Goal: Task Accomplishment & Management: Use online tool/utility

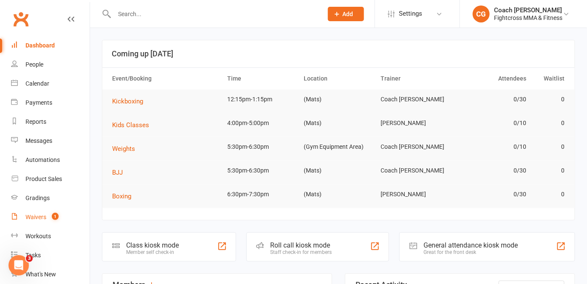
click at [39, 217] on div "Waivers" at bounding box center [35, 217] width 21 height 7
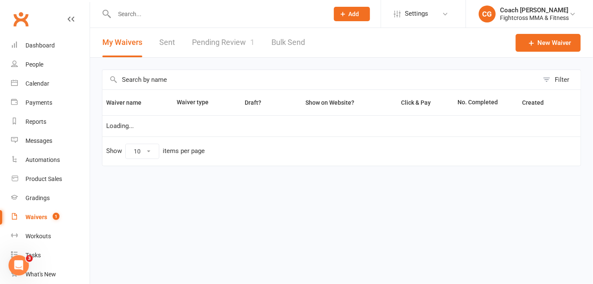
click at [213, 37] on link "Pending Review 1" at bounding box center [223, 42] width 62 height 29
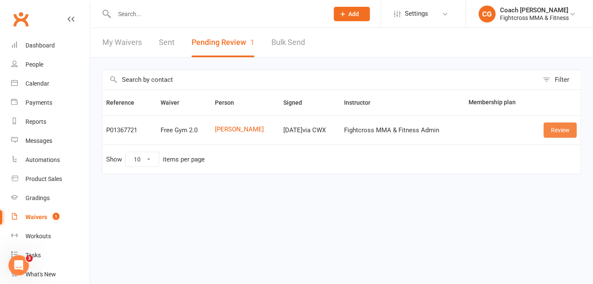
click at [551, 131] on link "Review" at bounding box center [559, 130] width 33 height 15
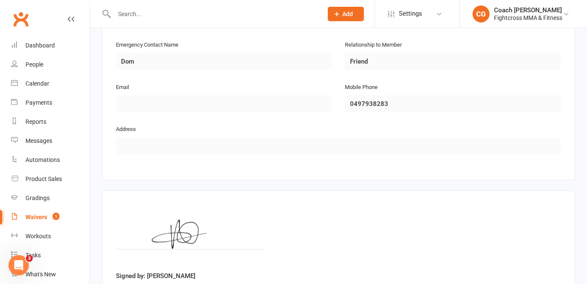
scroll to position [481, 0]
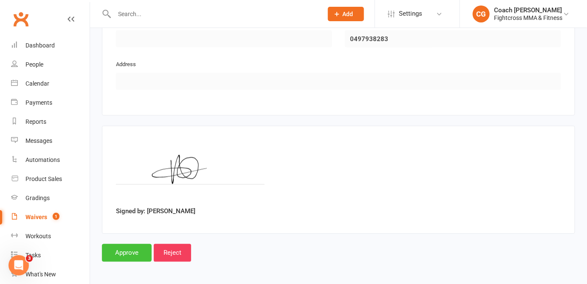
click at [136, 251] on input "Approve" at bounding box center [127, 254] width 50 height 18
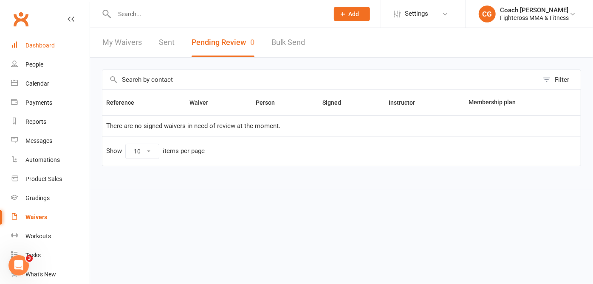
click at [51, 38] on link "Dashboard" at bounding box center [50, 45] width 79 height 19
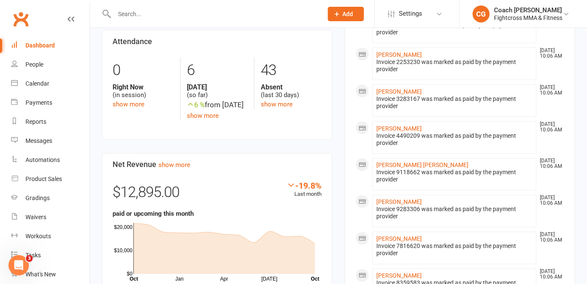
scroll to position [193, 0]
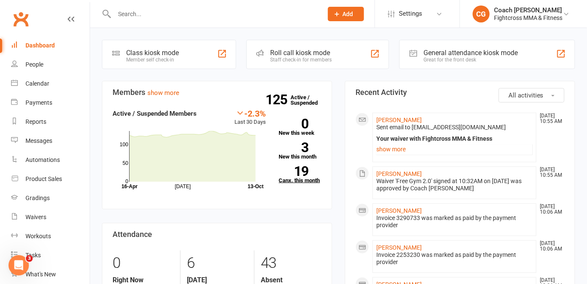
click at [304, 175] on strong "19" at bounding box center [294, 171] width 30 height 13
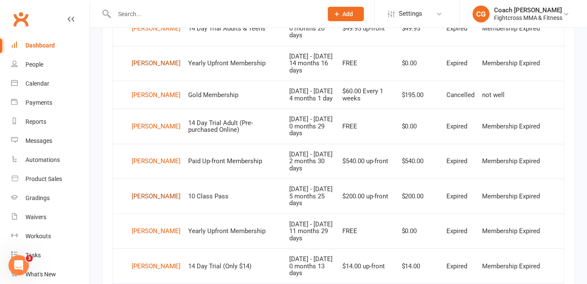
scroll to position [727, 0]
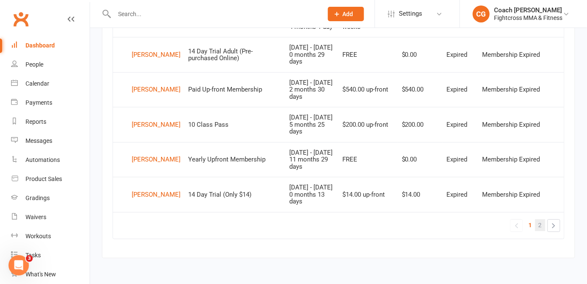
click at [540, 227] on span "2" at bounding box center [539, 225] width 3 height 12
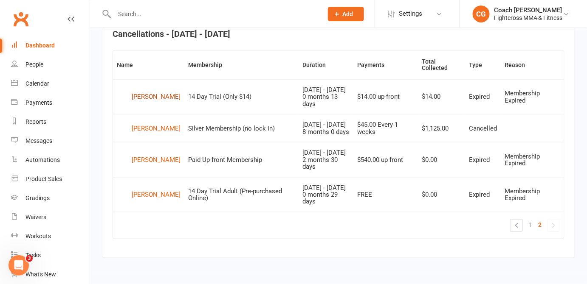
click at [148, 93] on div "Will Stone" at bounding box center [156, 97] width 49 height 13
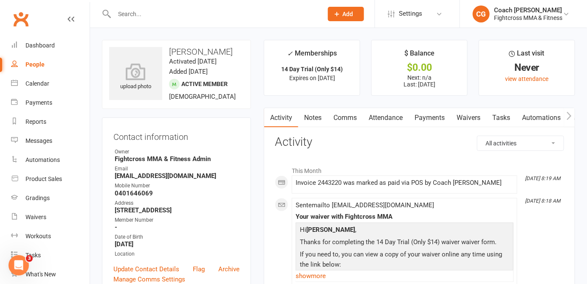
scroll to position [193, 0]
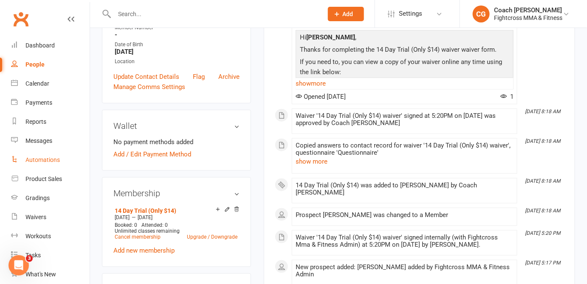
click at [48, 162] on div "Automations" at bounding box center [42, 160] width 34 height 7
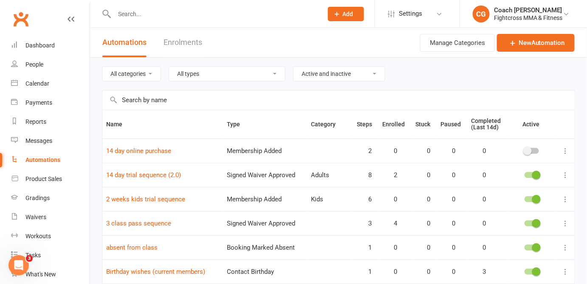
scroll to position [160, 0]
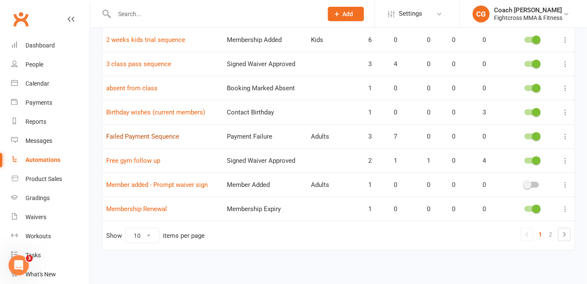
click at [166, 136] on link "Failed Payment Sequence" at bounding box center [142, 137] width 73 height 8
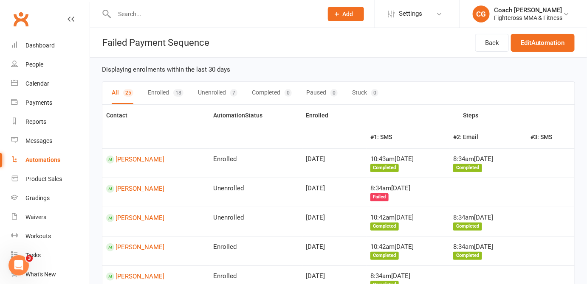
click at [367, 94] on button "Stuck 0" at bounding box center [365, 93] width 26 height 23
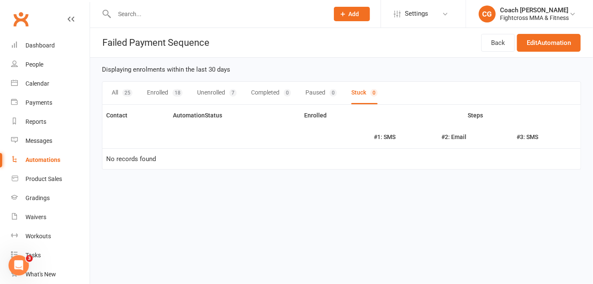
click at [126, 90] on div "25" at bounding box center [127, 93] width 10 height 8
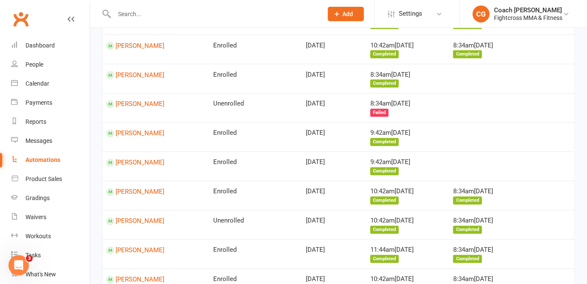
scroll to position [629, 0]
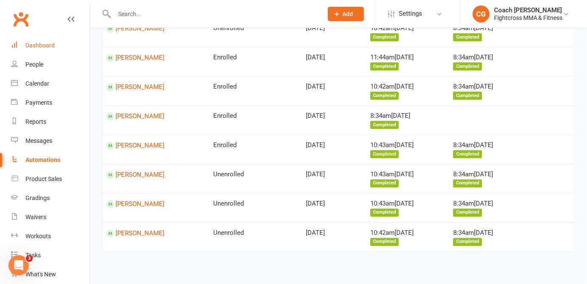
click at [46, 50] on link "Dashboard" at bounding box center [50, 45] width 79 height 19
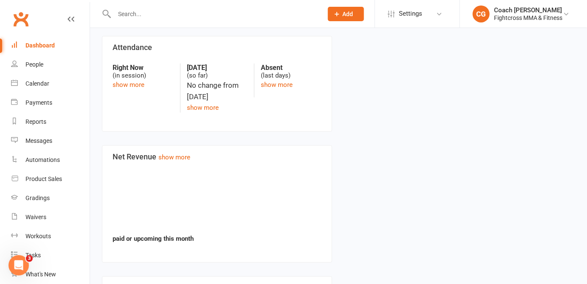
scroll to position [292, 0]
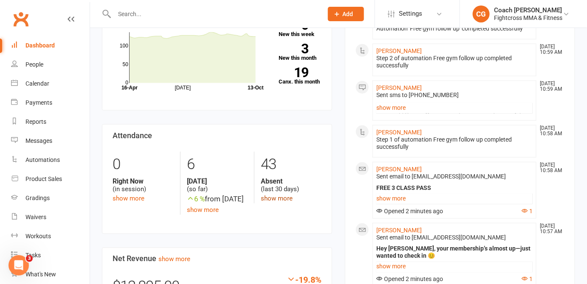
click at [271, 197] on link "show more" at bounding box center [277, 199] width 32 height 8
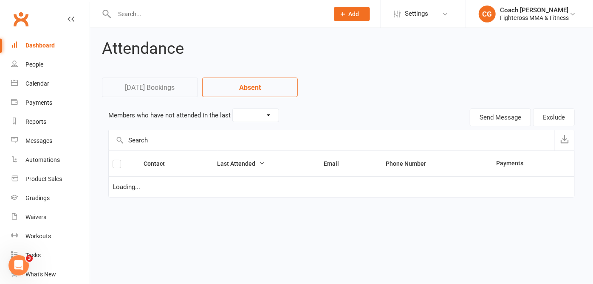
select select "30"
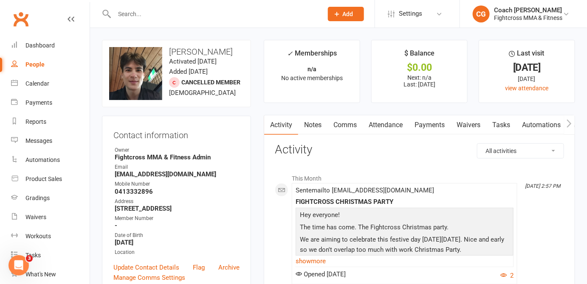
click at [349, 121] on link "Comms" at bounding box center [344, 125] width 35 height 20
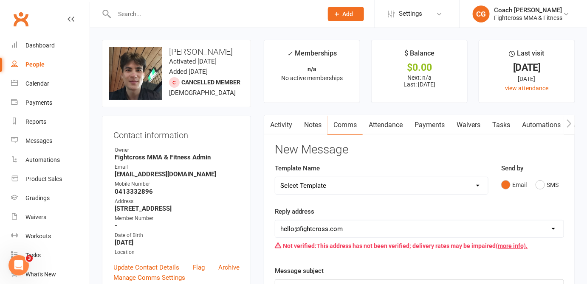
click at [390, 181] on select "Select Template [Email] Birthday [Email] no show purchased 14 day trial [Email]…" at bounding box center [381, 185] width 213 height 17
select select "37"
click at [275, 177] on select "Select Template [Email] Birthday [Email] no show purchased 14 day trial [Email]…" at bounding box center [381, 185] width 213 height 17
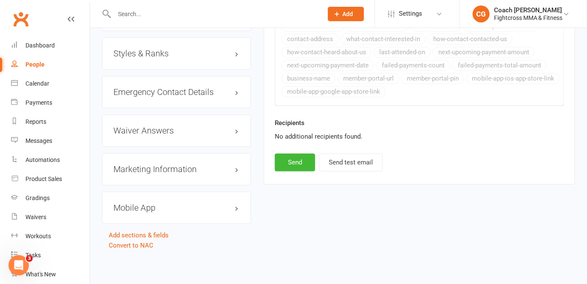
scroll to position [702, 0]
click at [303, 154] on button "Send" at bounding box center [295, 163] width 40 height 18
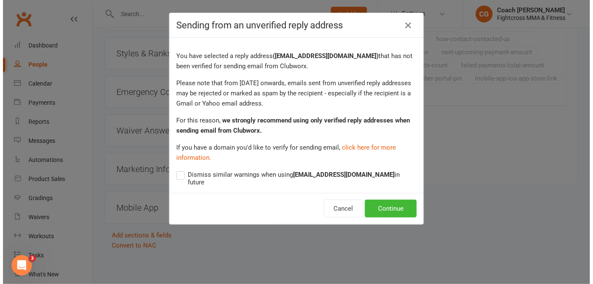
scroll to position [694, 0]
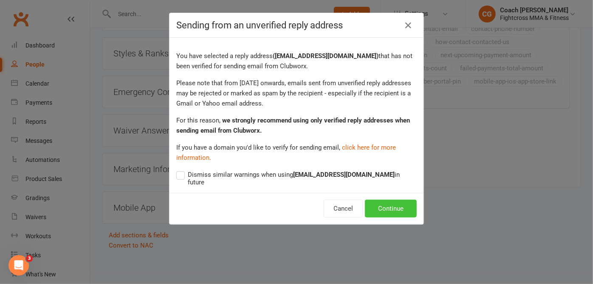
click at [376, 200] on button "Continue" at bounding box center [391, 209] width 52 height 18
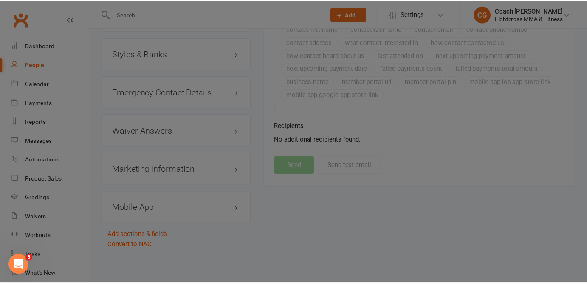
scroll to position [702, 0]
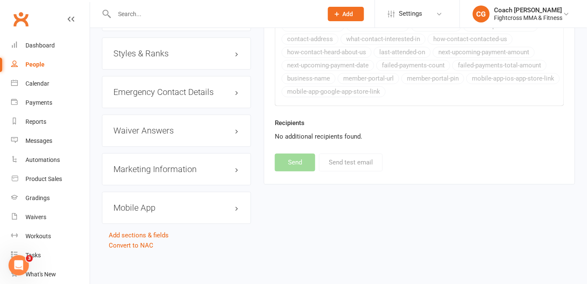
select select
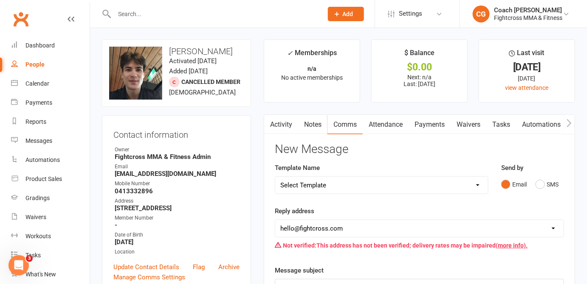
scroll to position [0, 0]
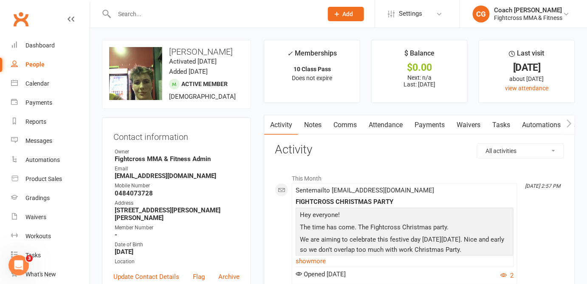
click at [343, 122] on link "Comms" at bounding box center [344, 125] width 35 height 20
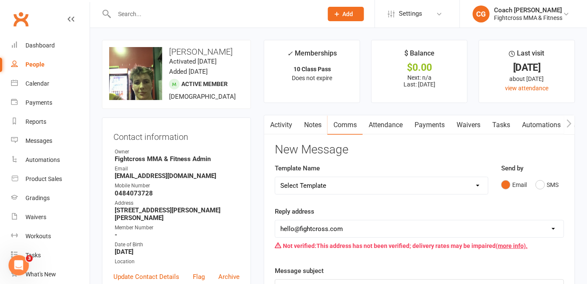
click at [370, 178] on select "Select Template [Email] Birthday [Email] no show purchased 14 day trial [Email]…" at bounding box center [381, 185] width 213 height 17
select select "21"
click at [275, 177] on select "Select Template [Email] Birthday [Email] no show purchased 14 day trial [Email]…" at bounding box center [381, 185] width 213 height 17
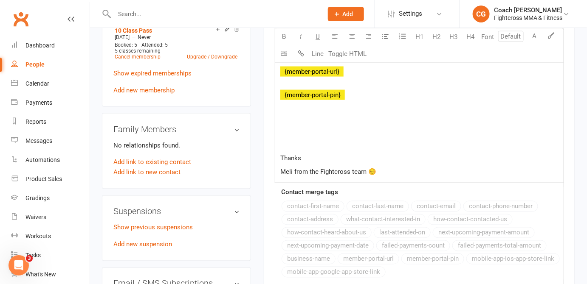
scroll to position [579, 0]
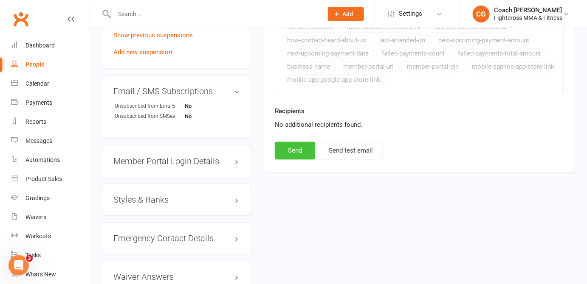
click at [281, 148] on button "Send" at bounding box center [295, 151] width 40 height 18
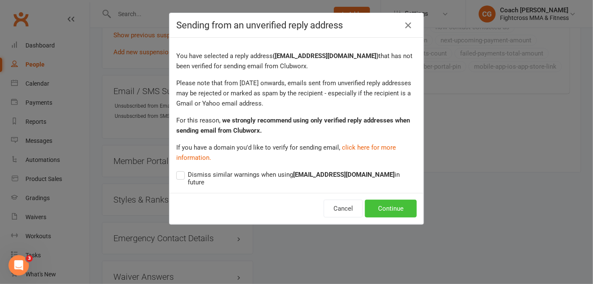
click at [385, 203] on button "Continue" at bounding box center [391, 209] width 52 height 18
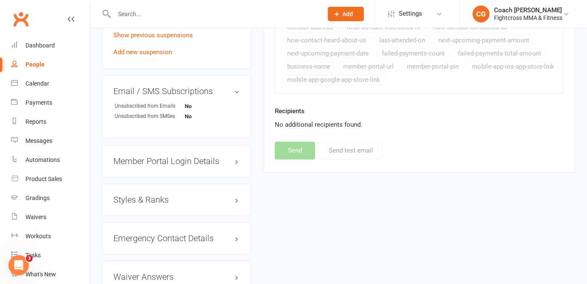
select select
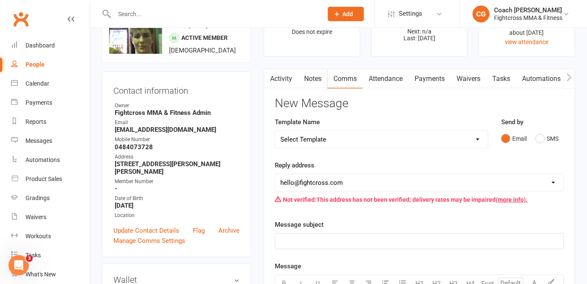
scroll to position [0, 0]
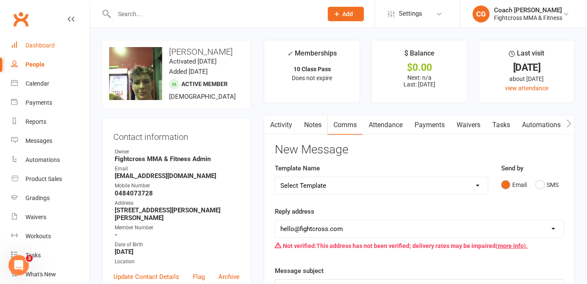
click at [52, 46] on div "Dashboard" at bounding box center [39, 45] width 29 height 7
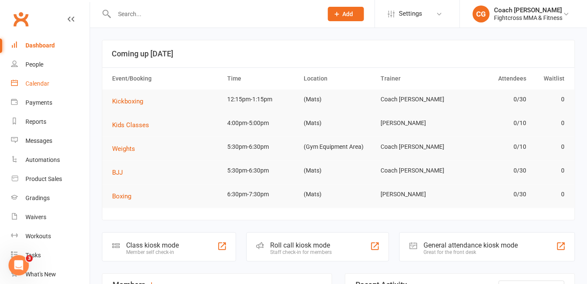
click at [45, 85] on div "Calendar" at bounding box center [37, 83] width 24 height 7
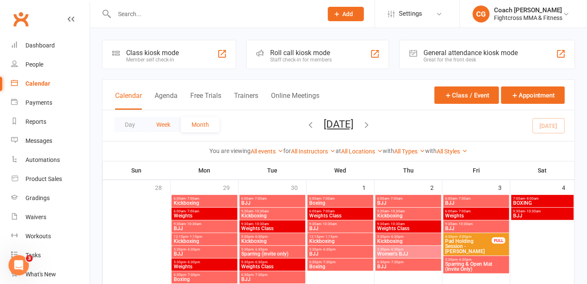
click at [169, 126] on button "Week" at bounding box center [163, 124] width 35 height 15
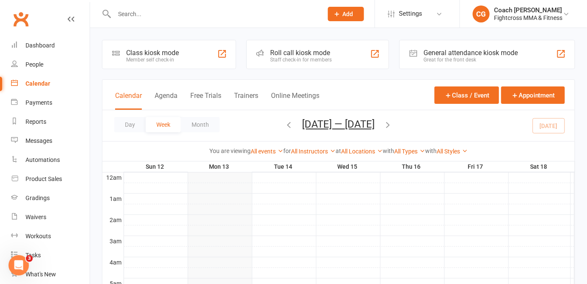
scroll to position [193, 0]
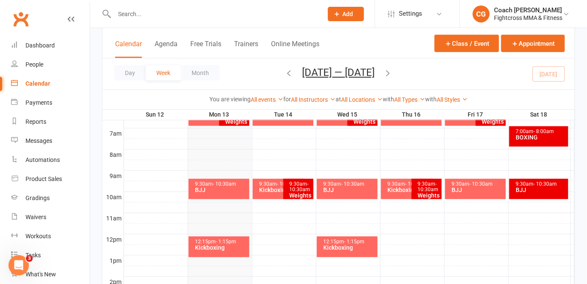
click at [223, 189] on div "BJJ" at bounding box center [220, 190] width 53 height 6
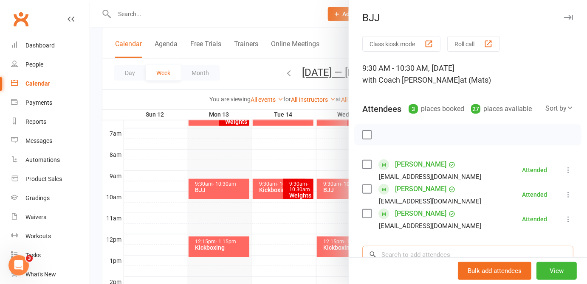
click at [414, 255] on input "search" at bounding box center [467, 255] width 211 height 18
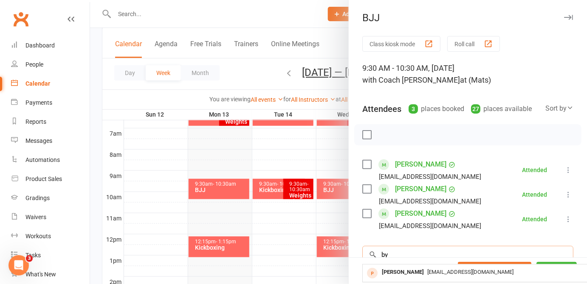
scroll to position [131, 0]
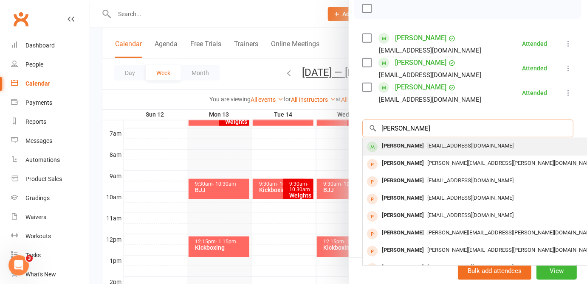
type input "byron lom"
click at [412, 141] on div "Byron Lomas" at bounding box center [402, 146] width 49 height 12
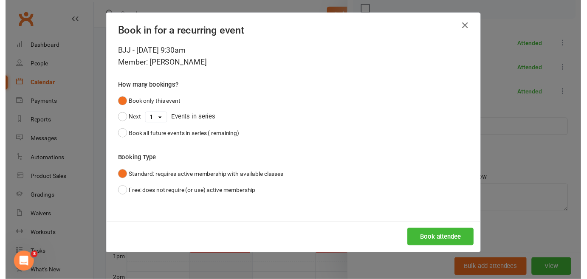
scroll to position [125, 0]
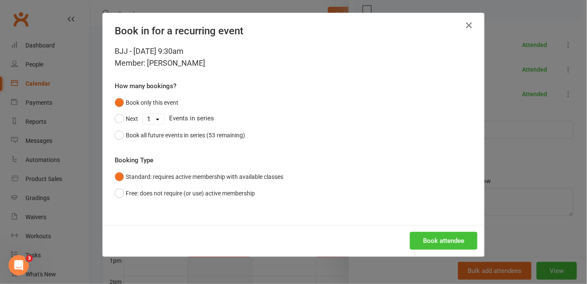
click at [437, 237] on button "Book attendee" at bounding box center [444, 241] width 68 height 18
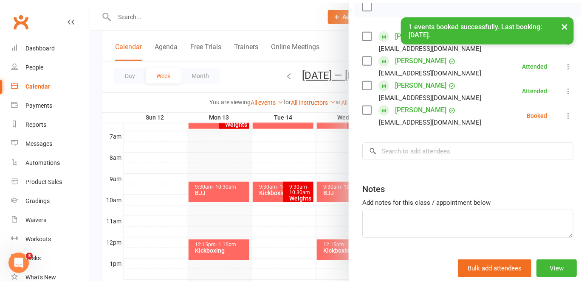
scroll to position [131, 0]
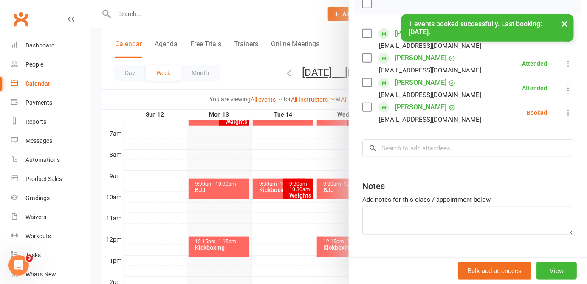
click at [564, 115] on icon at bounding box center [568, 113] width 8 height 8
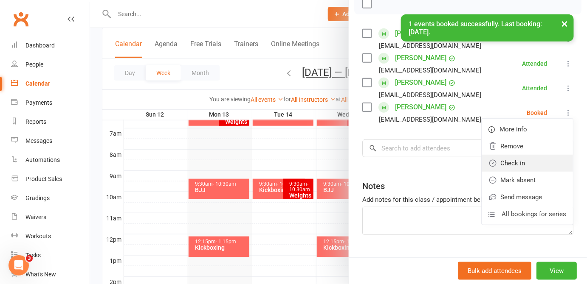
click at [499, 168] on link "Check in" at bounding box center [526, 163] width 91 height 17
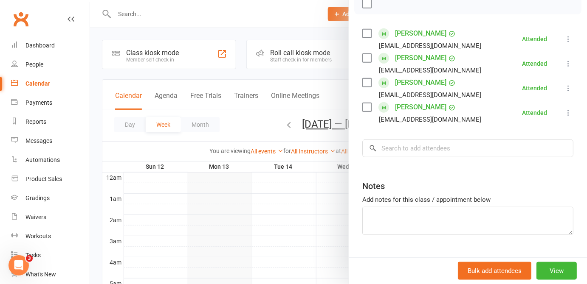
scroll to position [193, 0]
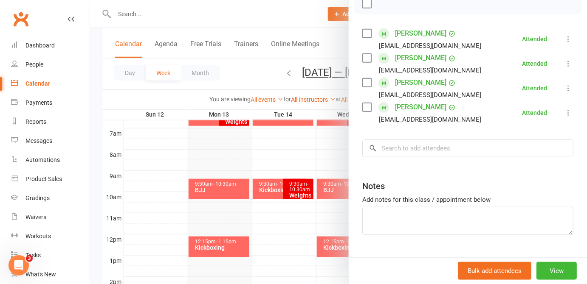
click at [204, 124] on div at bounding box center [338, 142] width 497 height 284
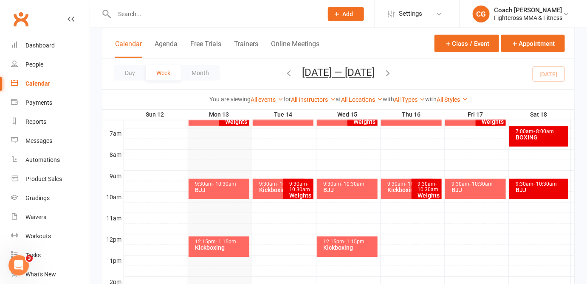
click at [204, 124] on div "6:00am - 7:00am Kickboxing" at bounding box center [214, 115] width 52 height 21
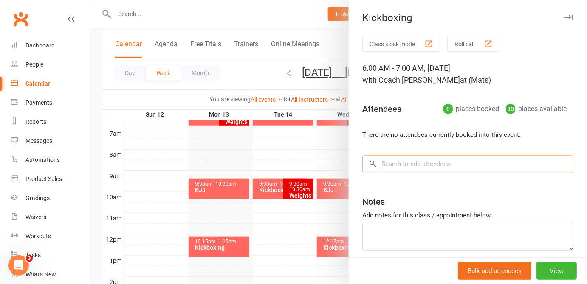
click at [418, 162] on input "search" at bounding box center [467, 164] width 211 height 18
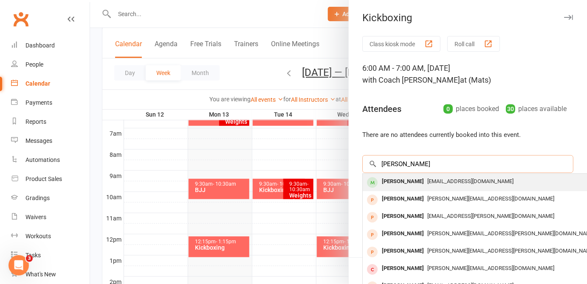
type input "nathan tr"
click at [427, 183] on span "Ntrinh6m@gmail.com" at bounding box center [470, 181] width 86 height 6
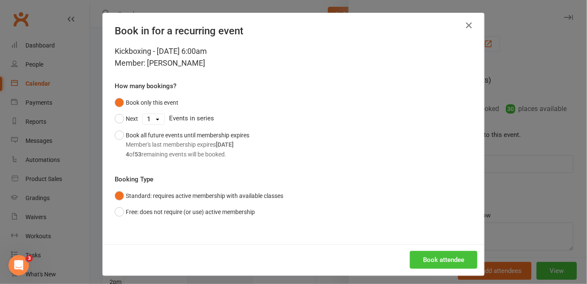
click at [432, 256] on button "Book attendee" at bounding box center [444, 260] width 68 height 18
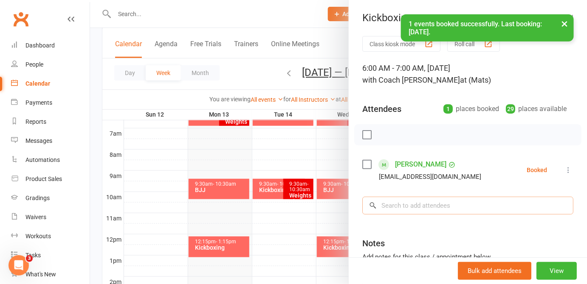
click at [438, 204] on input "search" at bounding box center [467, 206] width 211 height 18
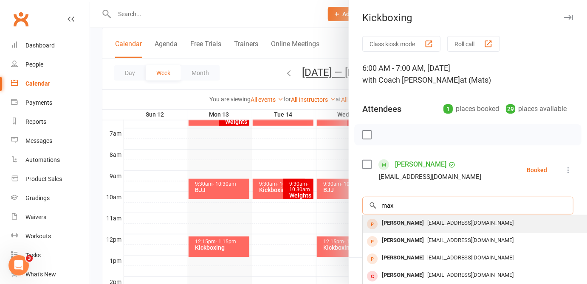
scroll to position [46, 0]
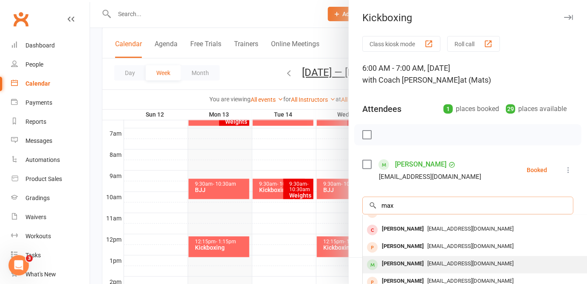
type input "max"
click at [410, 258] on div "Max Walshaw" at bounding box center [402, 264] width 49 height 12
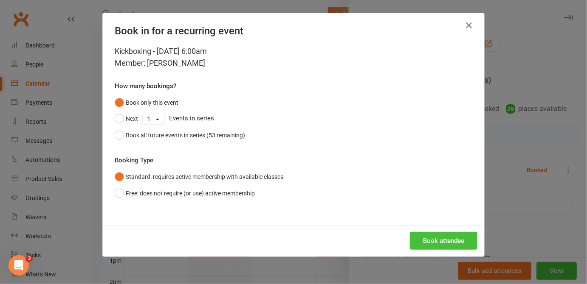
click at [437, 240] on button "Book attendee" at bounding box center [444, 241] width 68 height 18
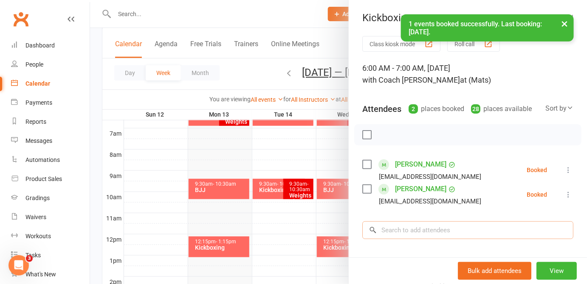
click at [423, 223] on input "search" at bounding box center [467, 231] width 211 height 18
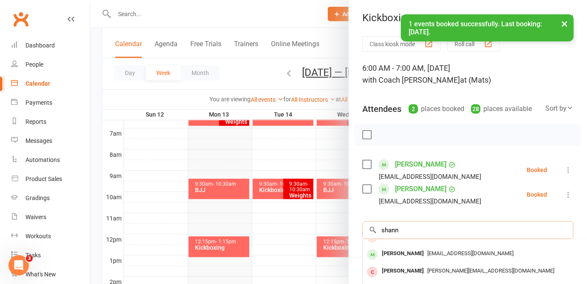
scroll to position [106, 0]
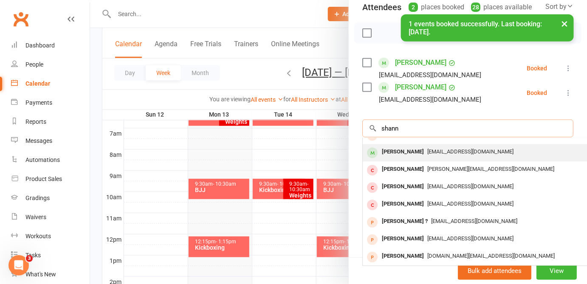
type input "shann"
click at [406, 149] on div "Shannon Liu" at bounding box center [402, 152] width 49 height 12
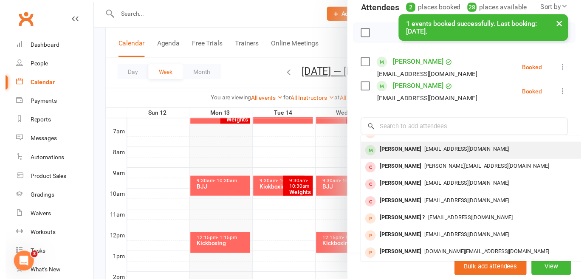
scroll to position [101, 0]
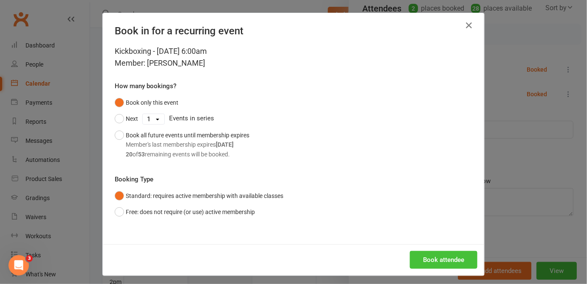
click at [435, 256] on button "Book attendee" at bounding box center [444, 260] width 68 height 18
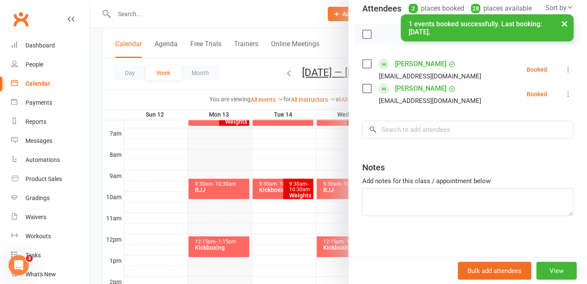
scroll to position [106, 0]
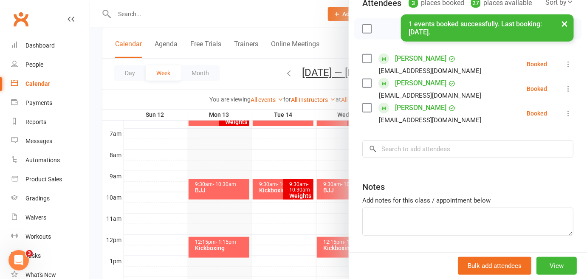
click at [367, 14] on div "× 1 events booked successfully. Last booking: Oct 13, 2025." at bounding box center [288, 14] width 576 height 0
click at [361, 14] on div "× 1 events booked successfully. Last booking: Oct 13, 2025." at bounding box center [288, 14] width 576 height 0
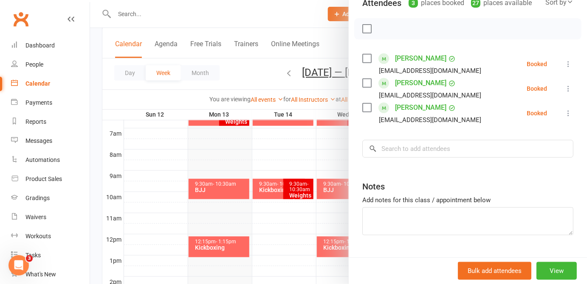
click at [363, 28] on label at bounding box center [366, 29] width 8 height 8
click at [381, 27] on icon "button" at bounding box center [385, 28] width 9 height 9
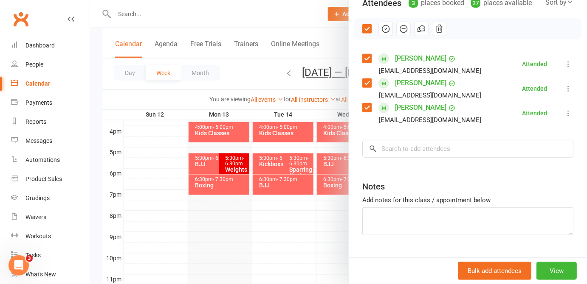
click at [153, 138] on div at bounding box center [338, 142] width 497 height 284
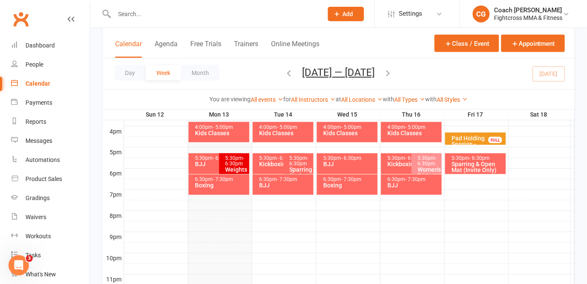
scroll to position [193, 0]
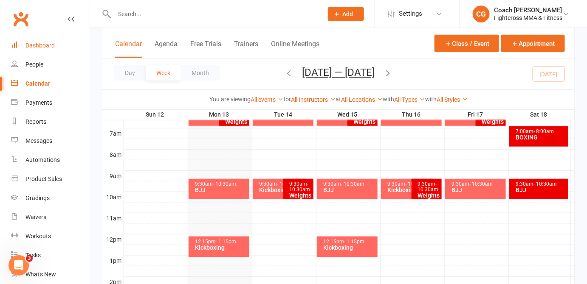
click at [41, 45] on div "Dashboard" at bounding box center [39, 45] width 29 height 7
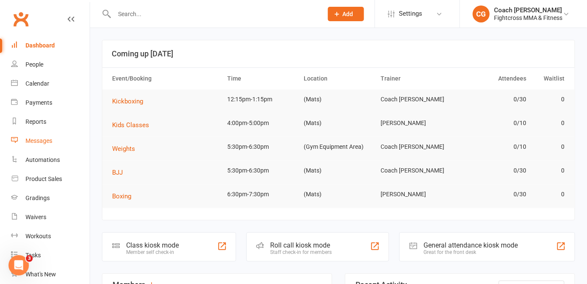
click at [34, 138] on div "Messages" at bounding box center [38, 141] width 27 height 7
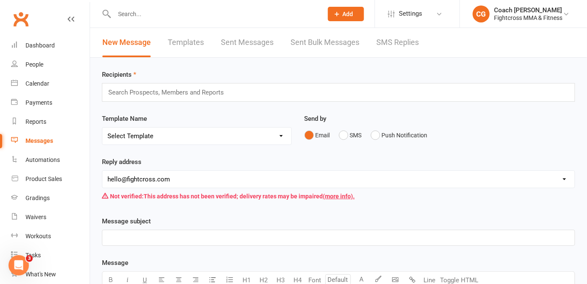
click at [394, 45] on link "SMS Replies" at bounding box center [397, 42] width 42 height 29
